Goal: Navigation & Orientation: Find specific page/section

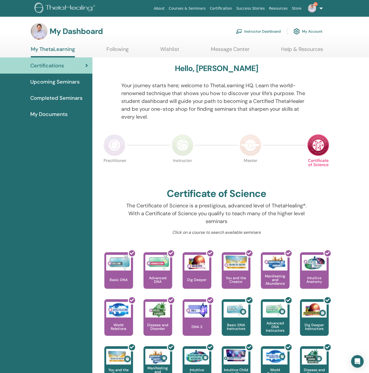
click at [261, 33] on link "Instructor Dashboard" at bounding box center [258, 31] width 45 height 11
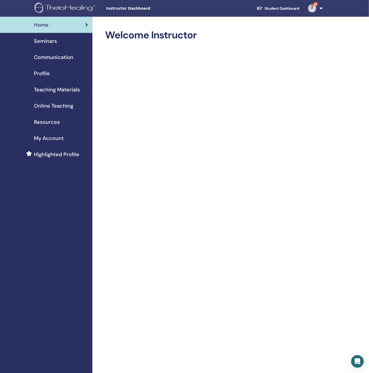
click at [39, 56] on span "Communication" at bounding box center [53, 57] width 39 height 8
click at [47, 136] on span "My Account" at bounding box center [49, 138] width 30 height 8
